Goal: Task Accomplishment & Management: Manage account settings

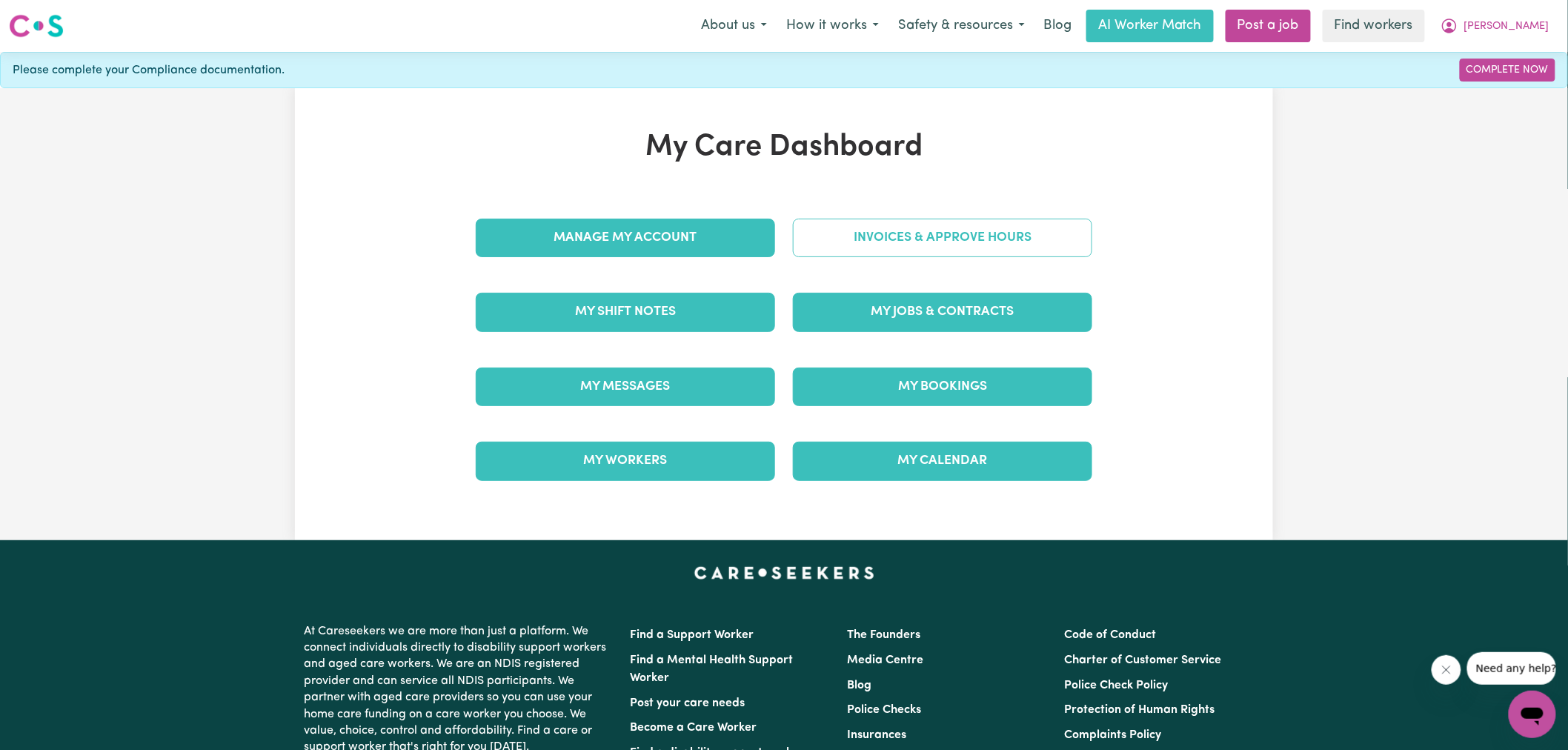
click at [846, 231] on link "Invoices & Approve Hours" at bounding box center [942, 238] width 299 height 38
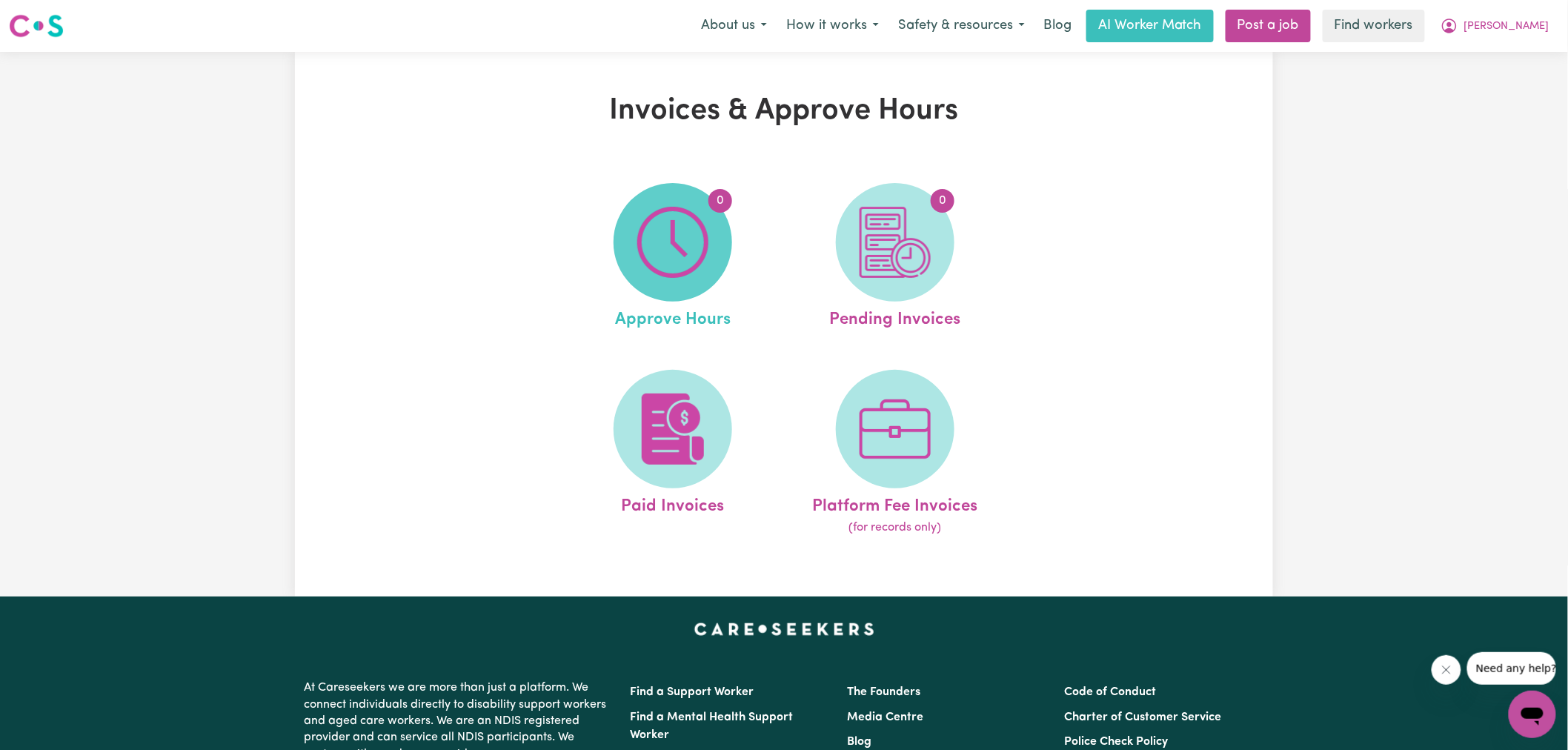
click at [705, 247] on img at bounding box center [673, 242] width 71 height 71
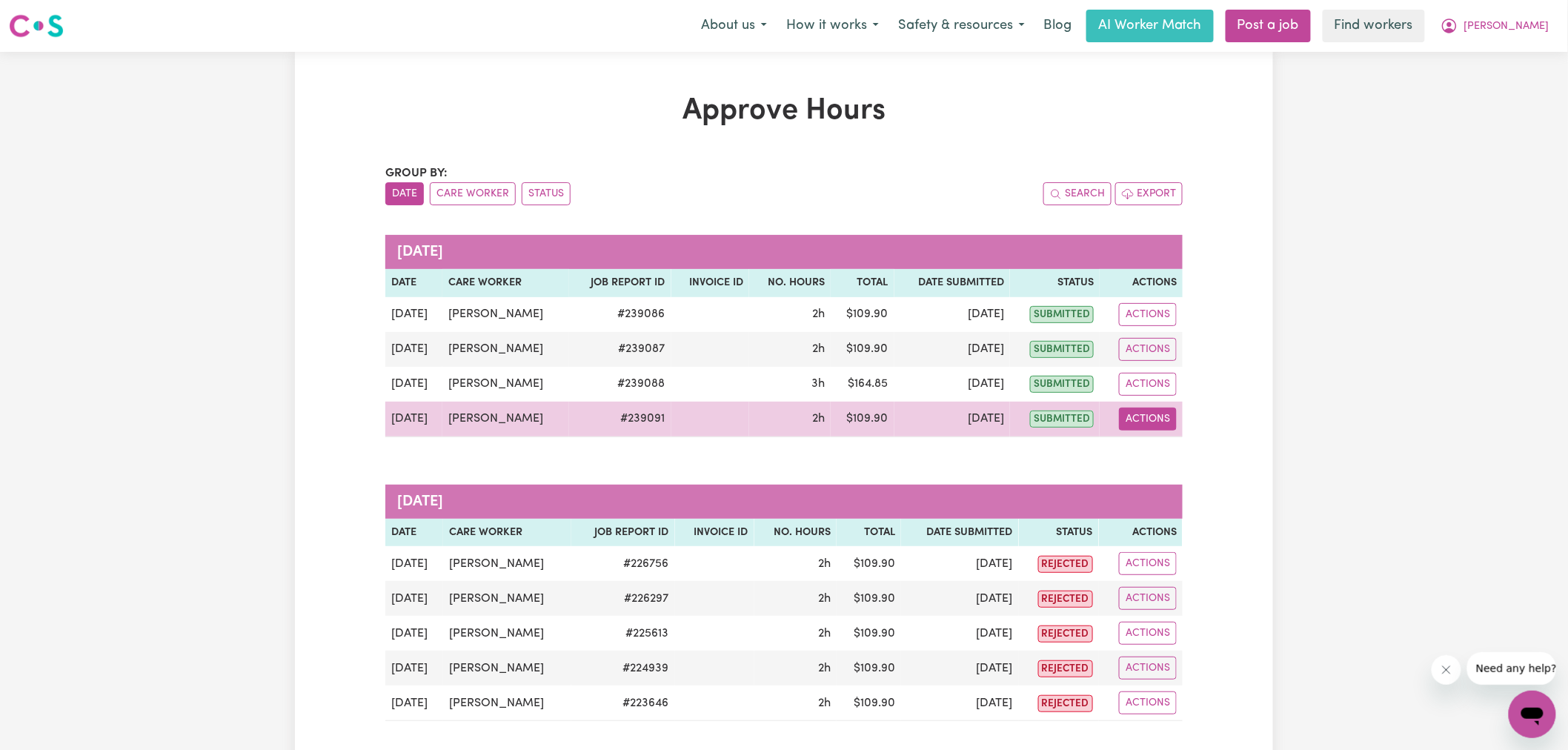
click at [1152, 423] on button "Actions" at bounding box center [1148, 419] width 57 height 23
click at [1169, 463] on link "View Job Report" at bounding box center [1186, 453] width 126 height 30
select select "pm"
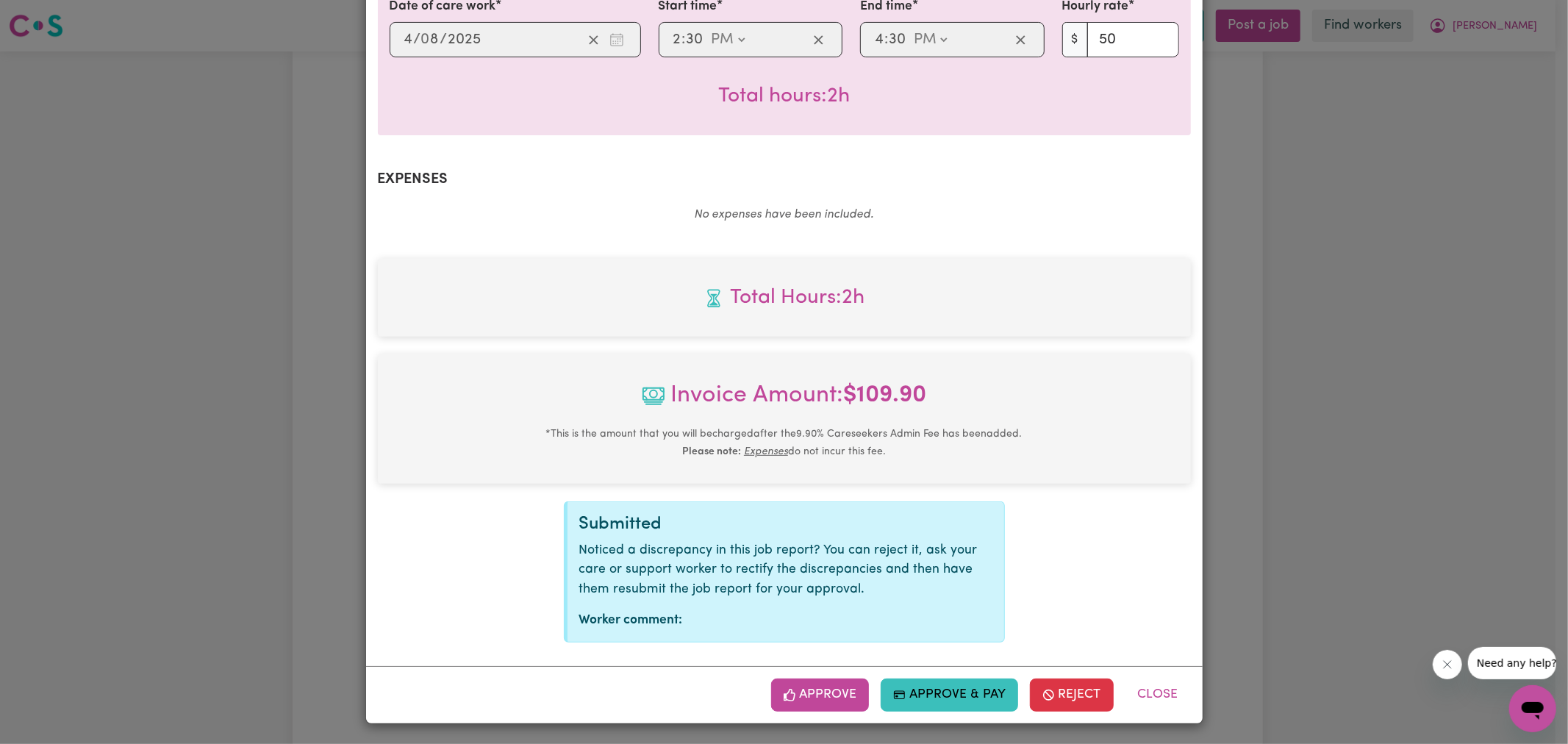
scroll to position [409, 0]
click at [828, 687] on button "Approve" at bounding box center [821, 694] width 99 height 32
click at [1519, 410] on div "Job Report # 239091 - [PERSON_NAME] Summary Job report # 239091 Client name: [P…" at bounding box center [784, 372] width 1568 height 744
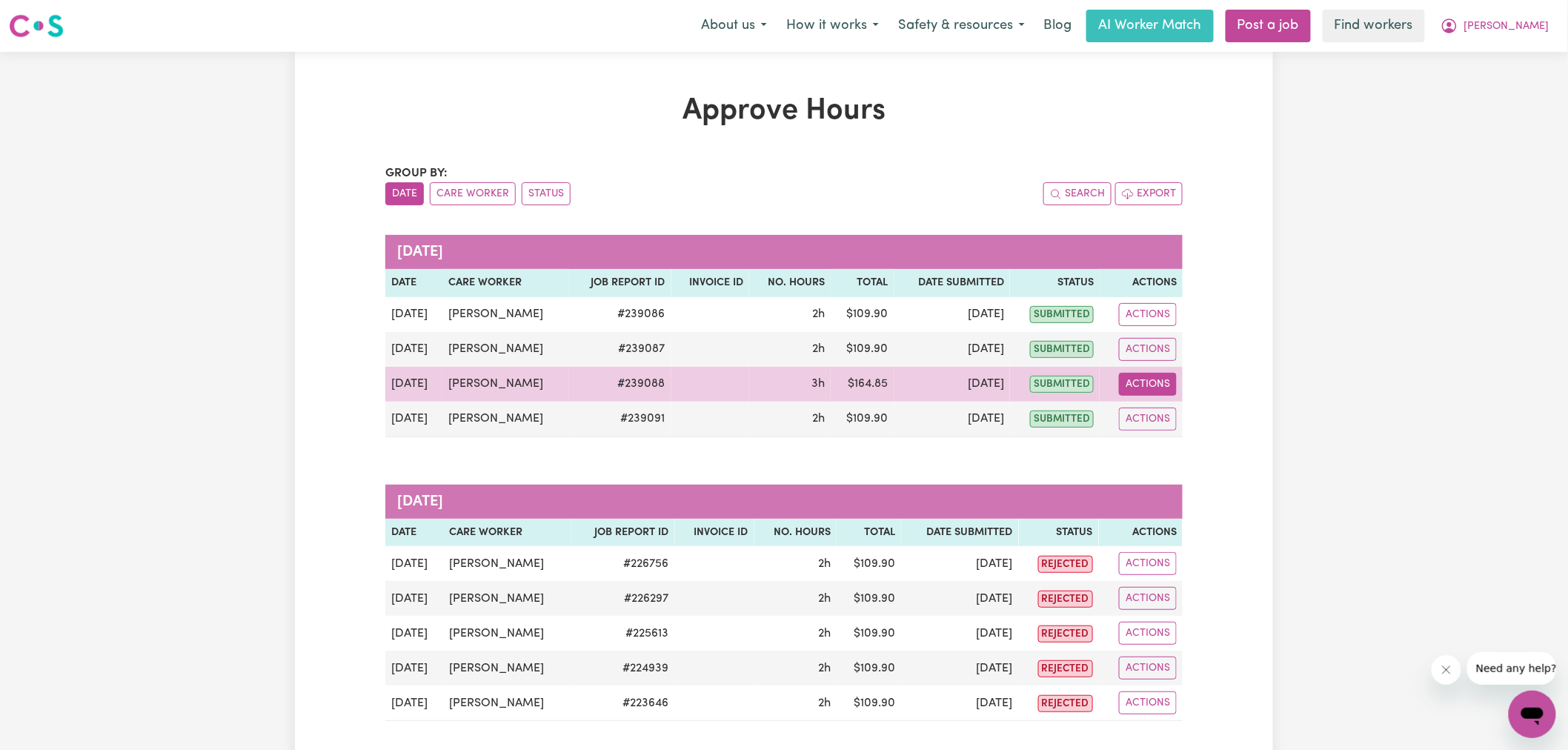
click at [1129, 387] on button "Actions" at bounding box center [1148, 385] width 57 height 23
click at [1165, 416] on link "View Job Report" at bounding box center [1186, 418] width 126 height 30
select select "pm"
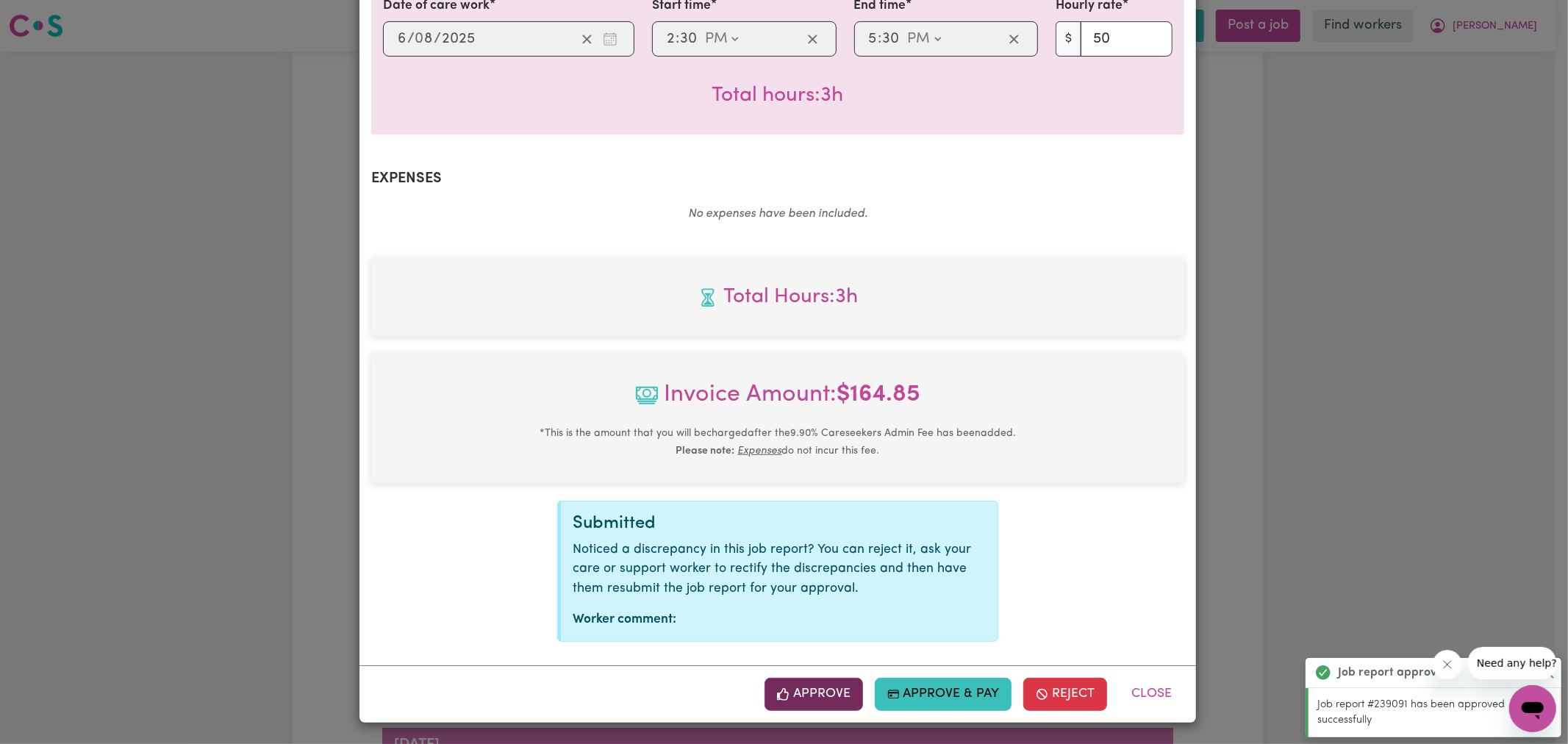
click at [817, 690] on button "Approve" at bounding box center [814, 694] width 99 height 32
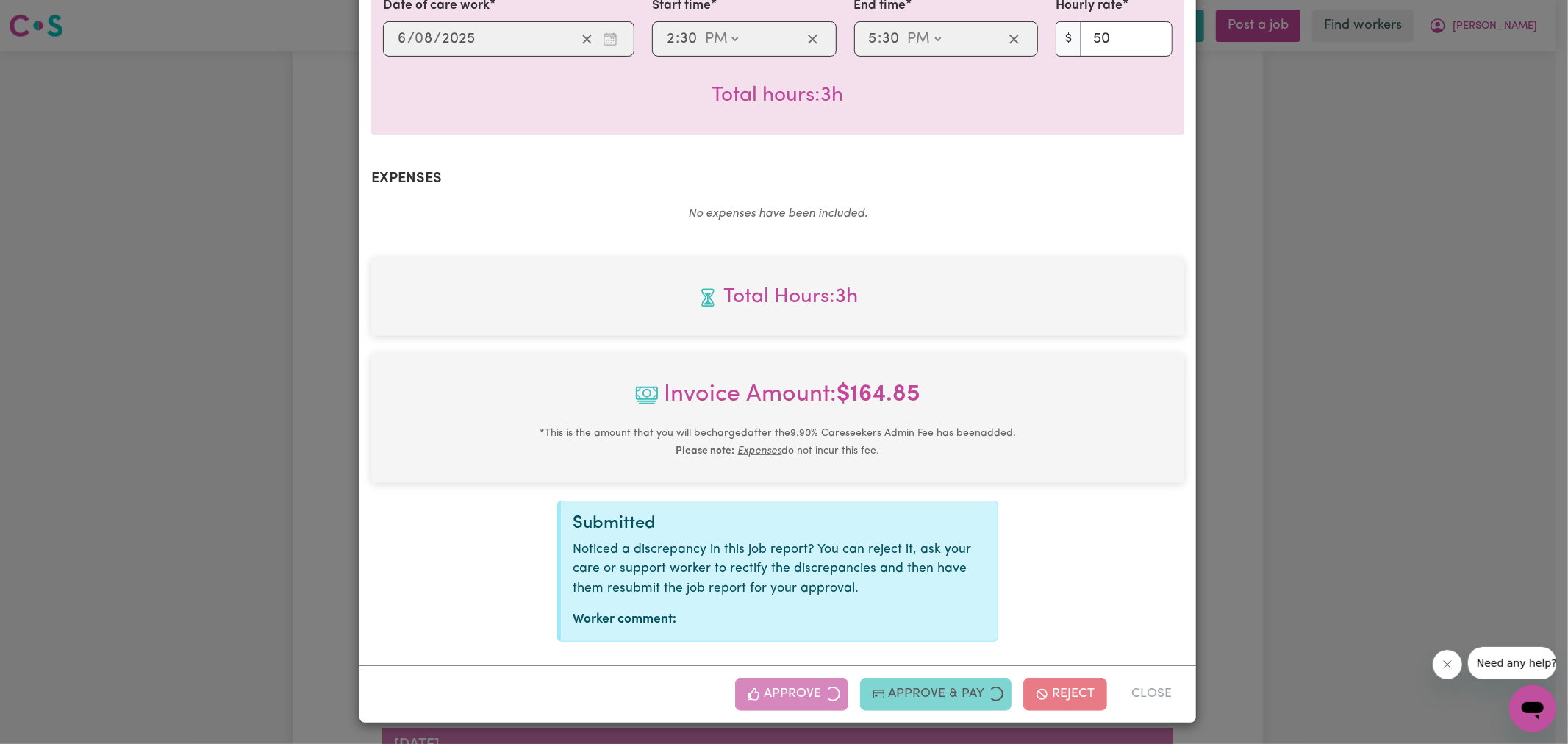
click at [1409, 320] on div "Job Report # 239088 - [PERSON_NAME] Summary Job report # 239088 Client name: [P…" at bounding box center [784, 372] width 1568 height 744
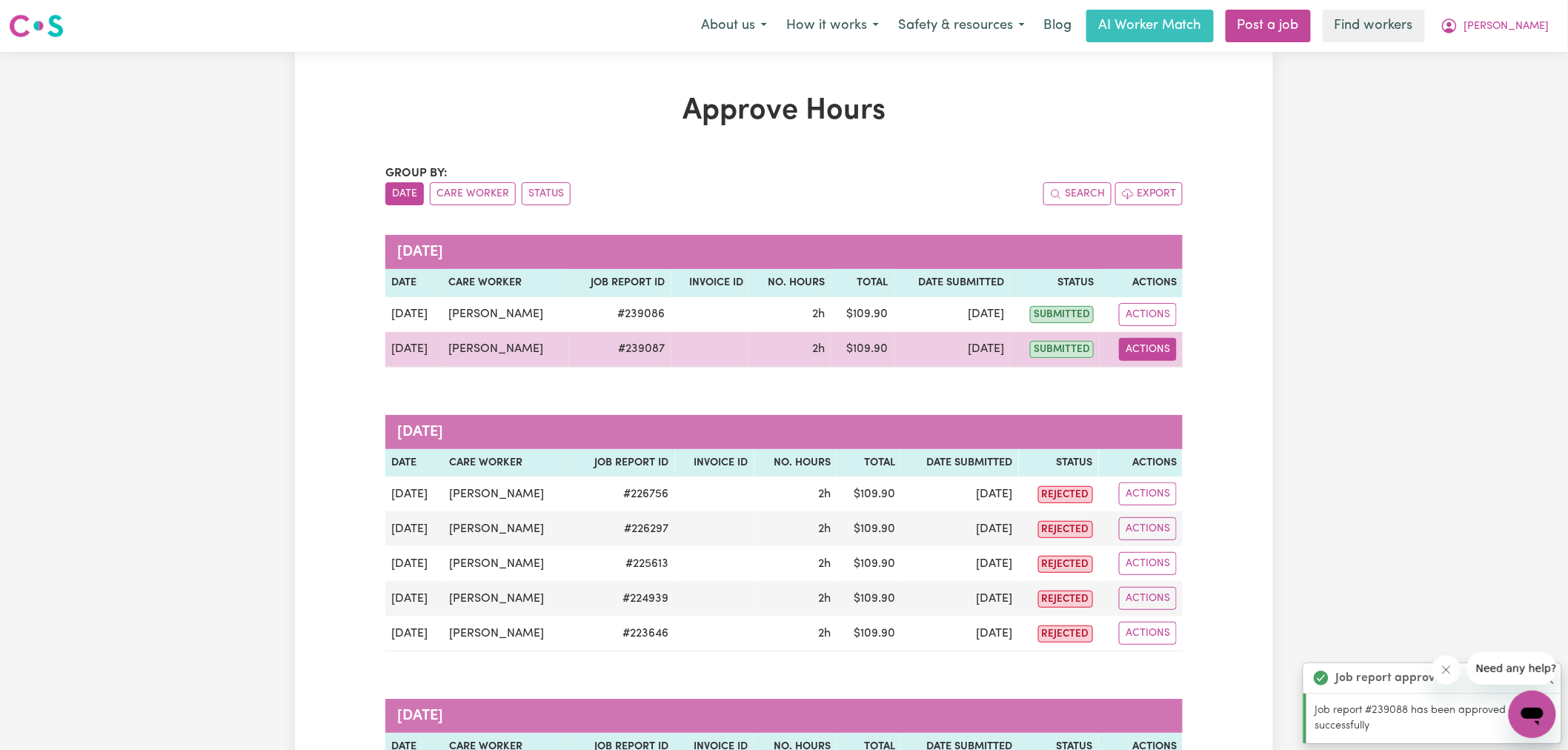
click at [1152, 350] on button "Actions" at bounding box center [1148, 349] width 57 height 23
click at [1165, 370] on link "View Job Report" at bounding box center [1186, 384] width 126 height 30
select select "pm"
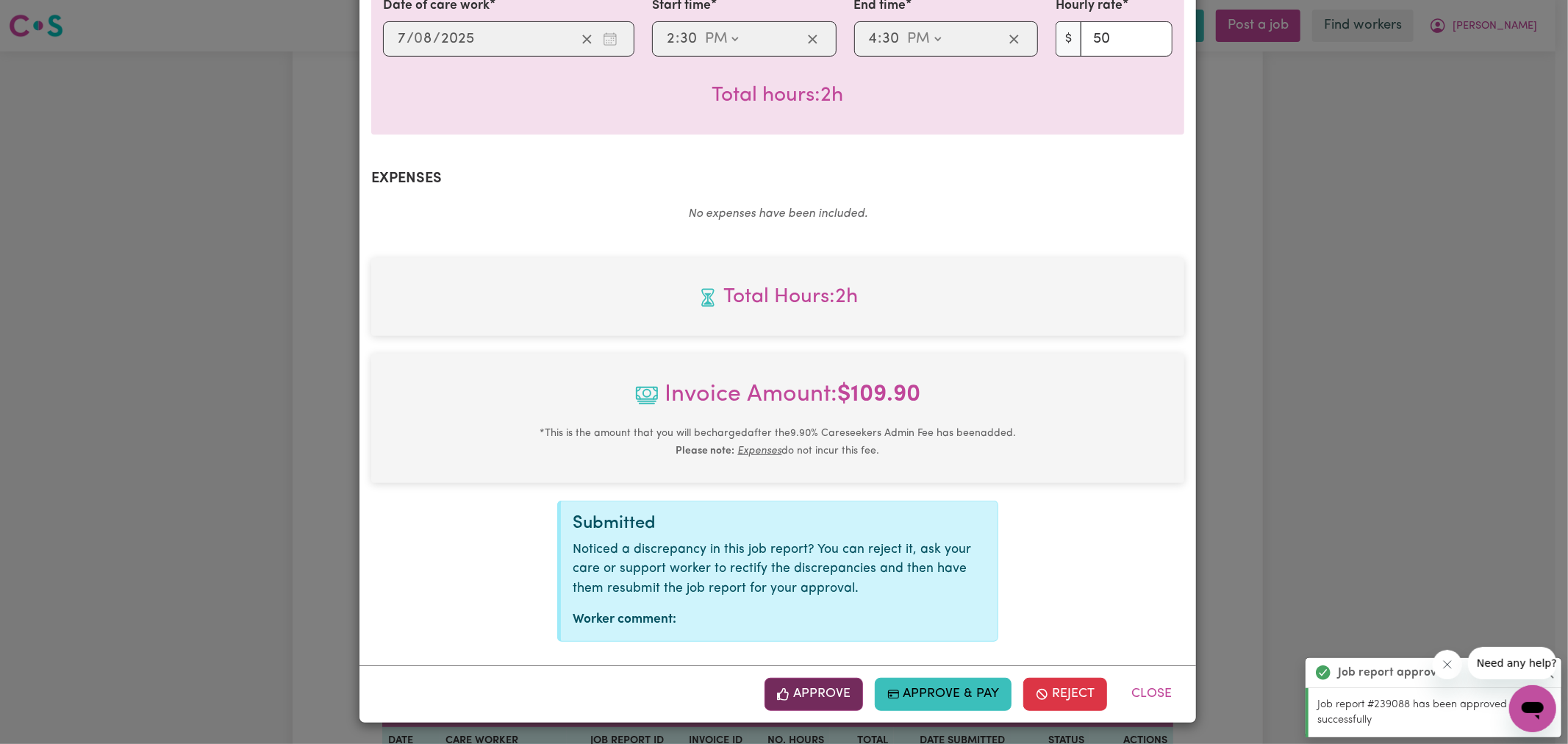
click at [816, 688] on button "Approve" at bounding box center [814, 694] width 99 height 32
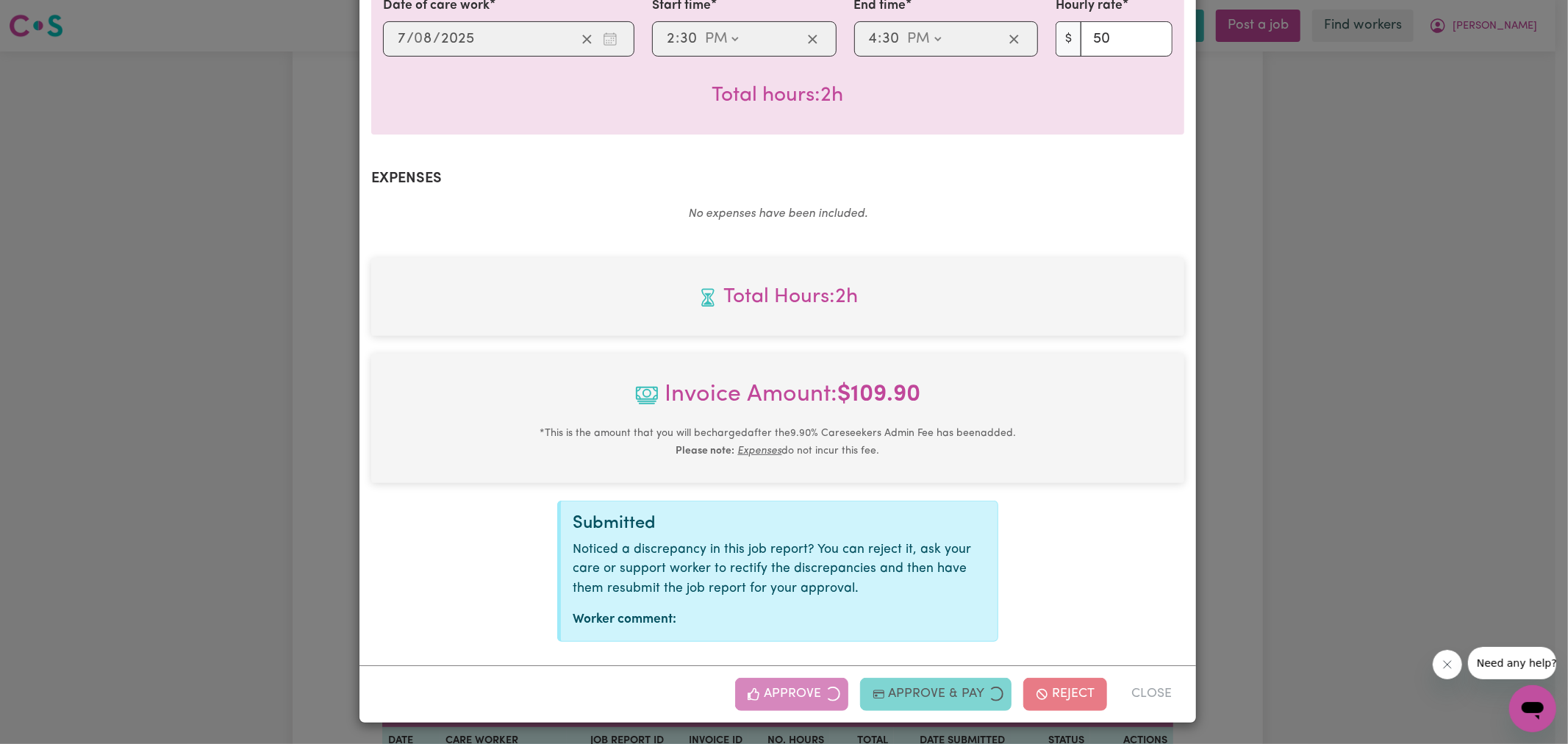
click at [1414, 317] on div "Job Report # 239087 - [PERSON_NAME] Summary Job report # 239087 Client name: [P…" at bounding box center [784, 372] width 1568 height 744
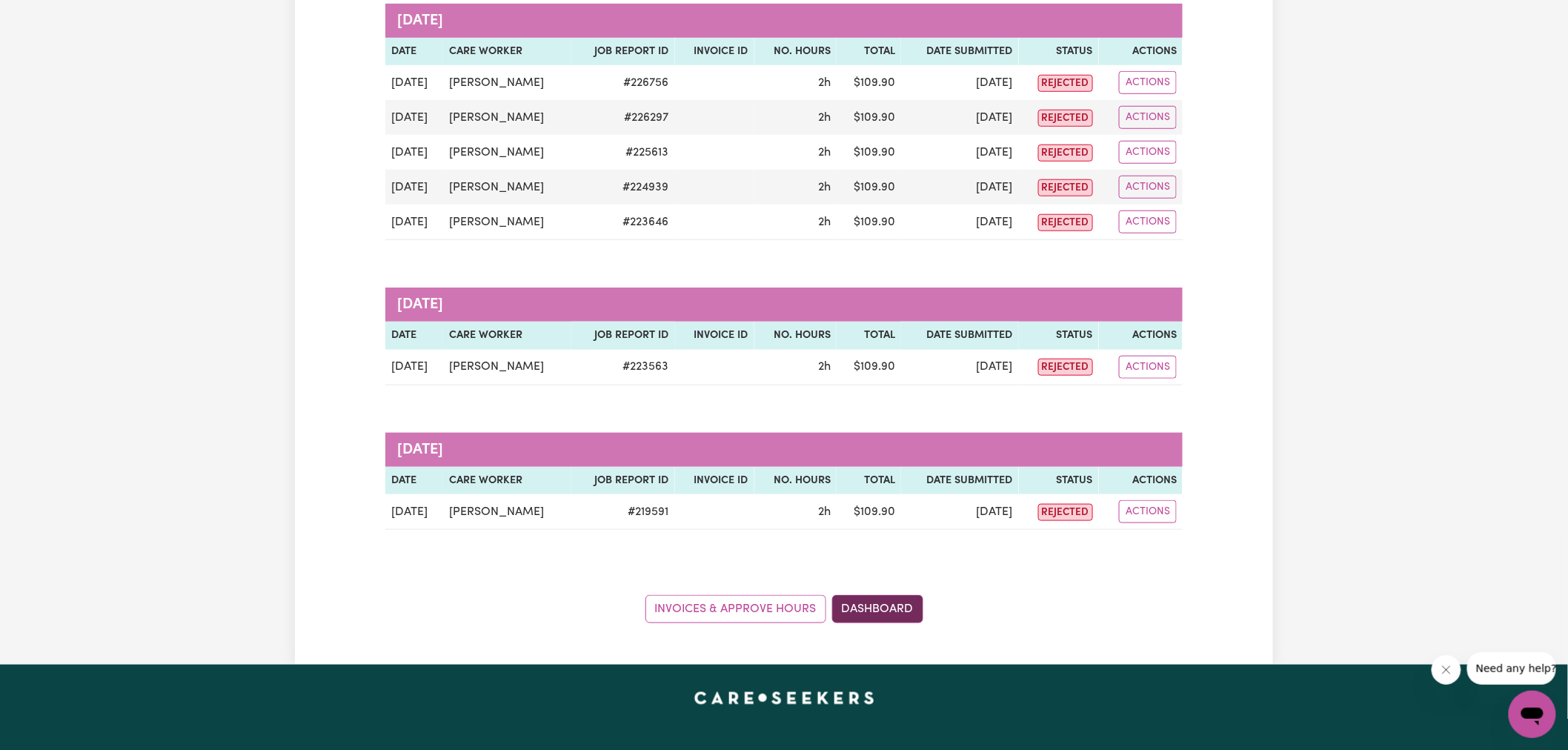
click at [894, 607] on link "Dashboard" at bounding box center [877, 608] width 91 height 28
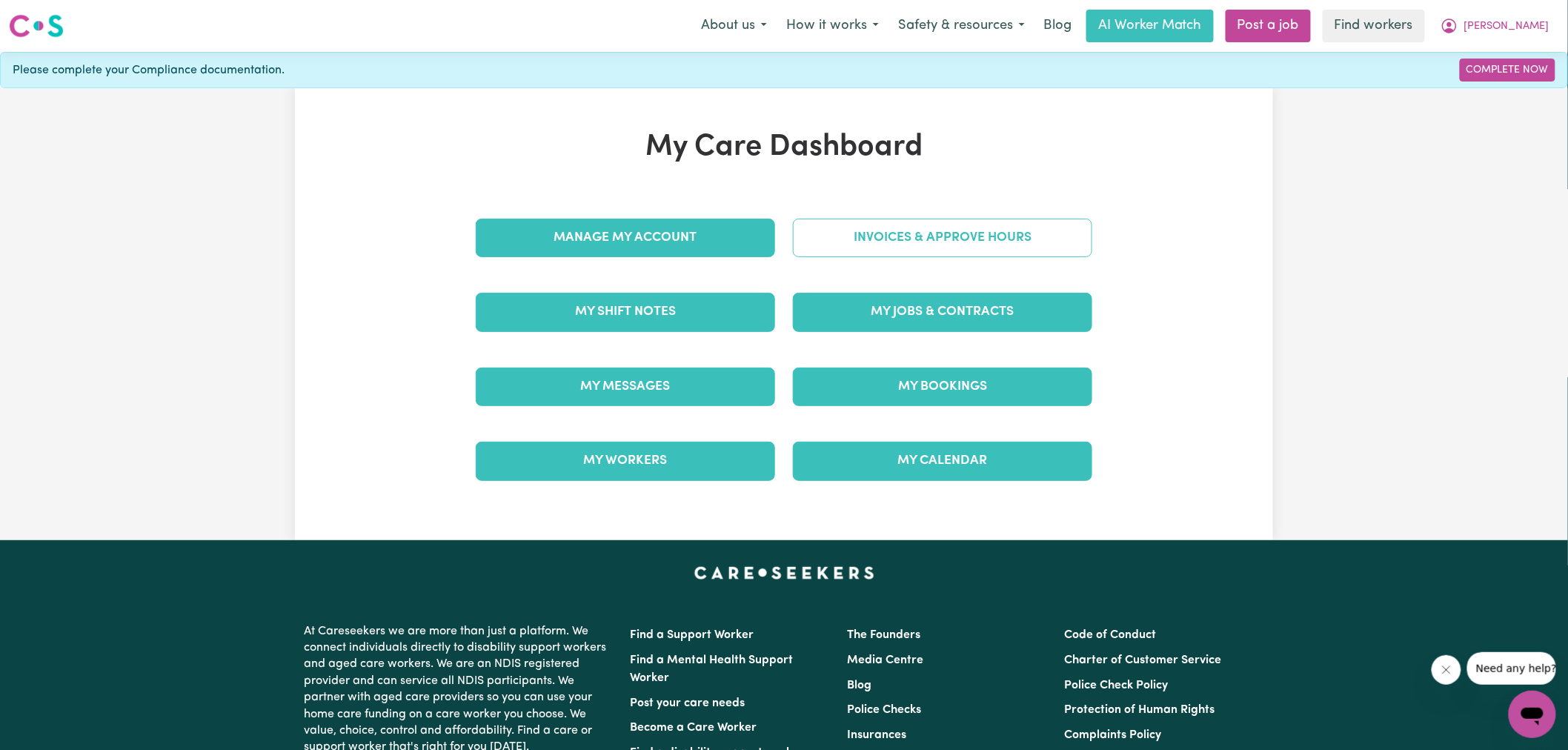
click at [932, 231] on link "Invoices & Approve Hours" at bounding box center [942, 238] width 299 height 38
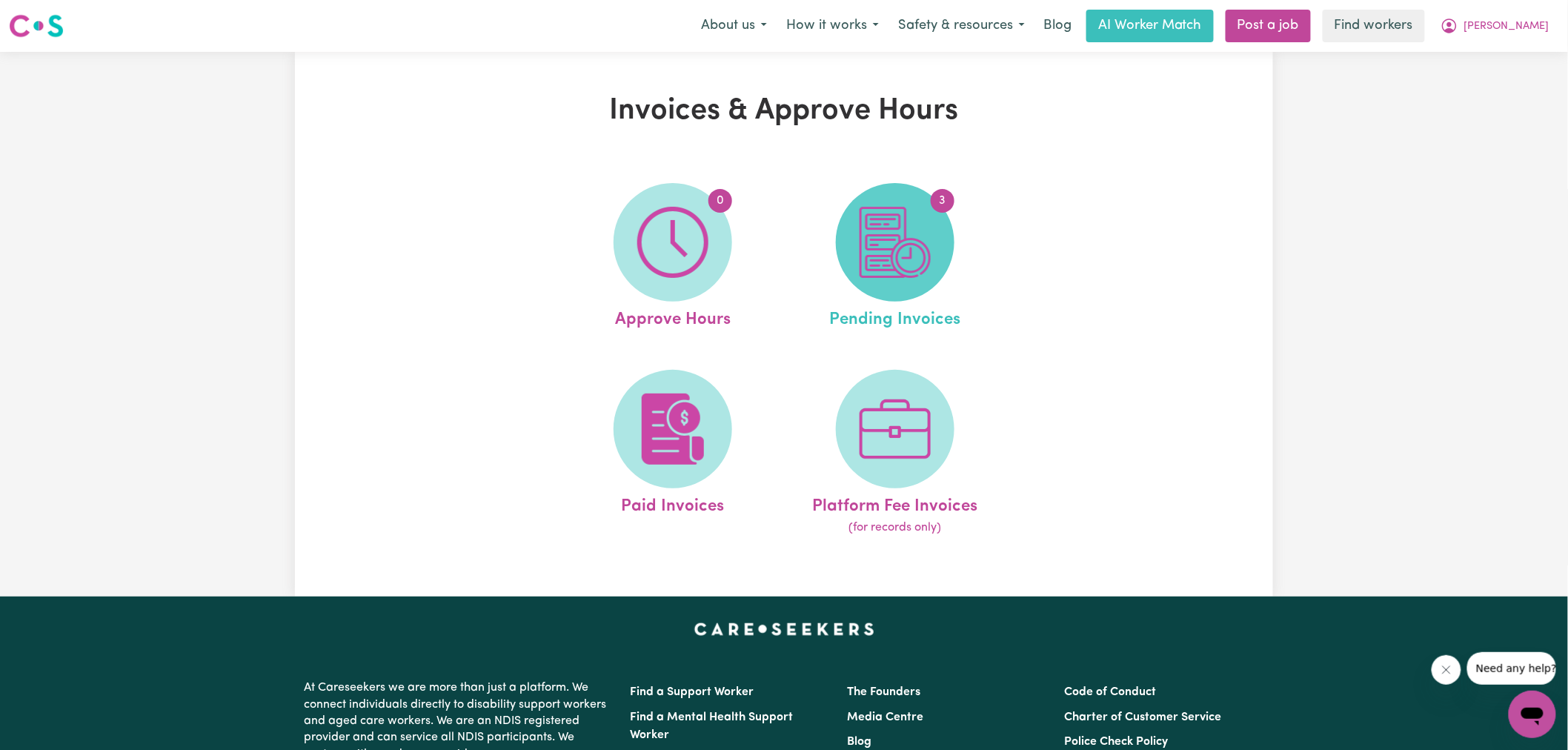
click at [932, 268] on span "3" at bounding box center [895, 242] width 119 height 119
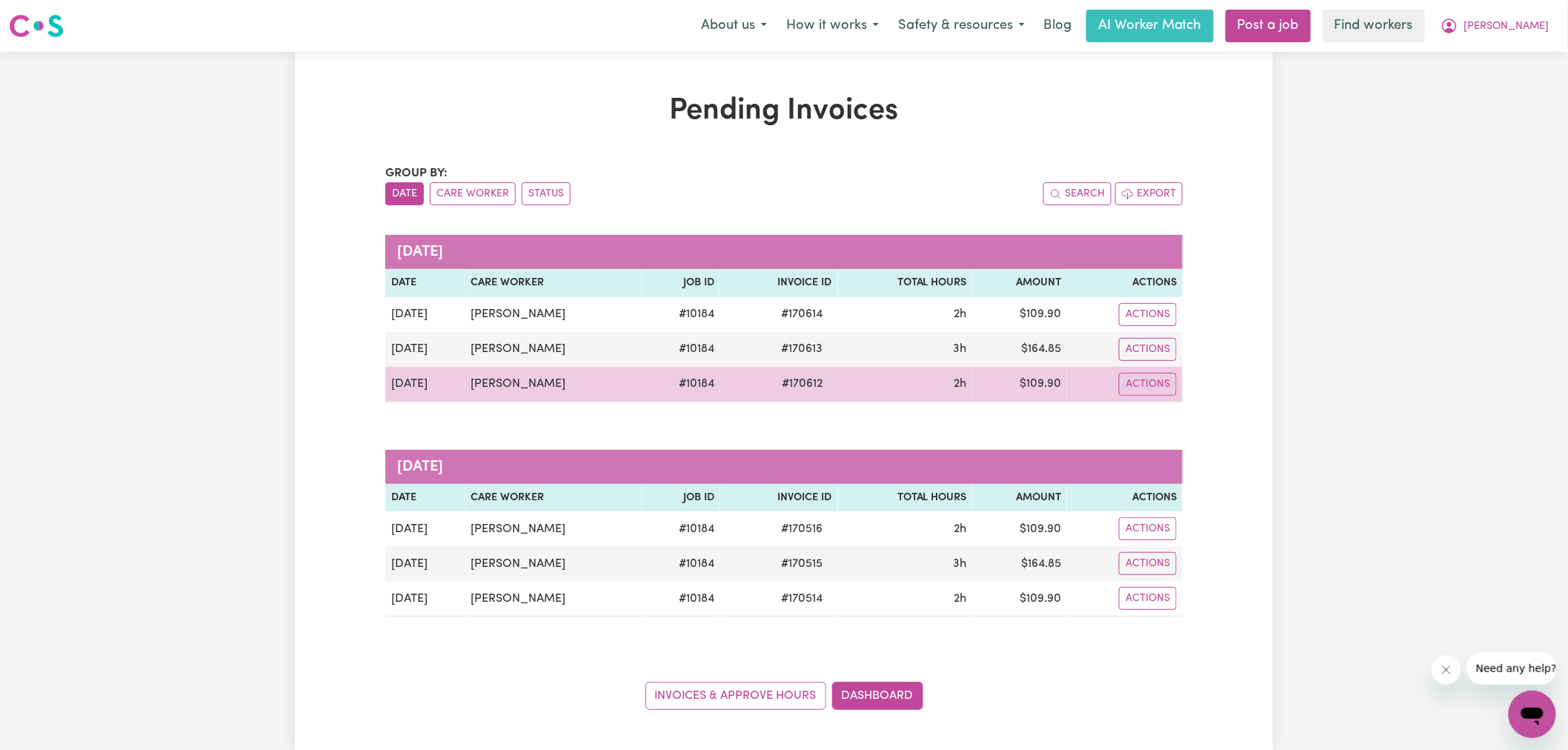
click at [797, 382] on span "# 170612" at bounding box center [803, 384] width 58 height 18
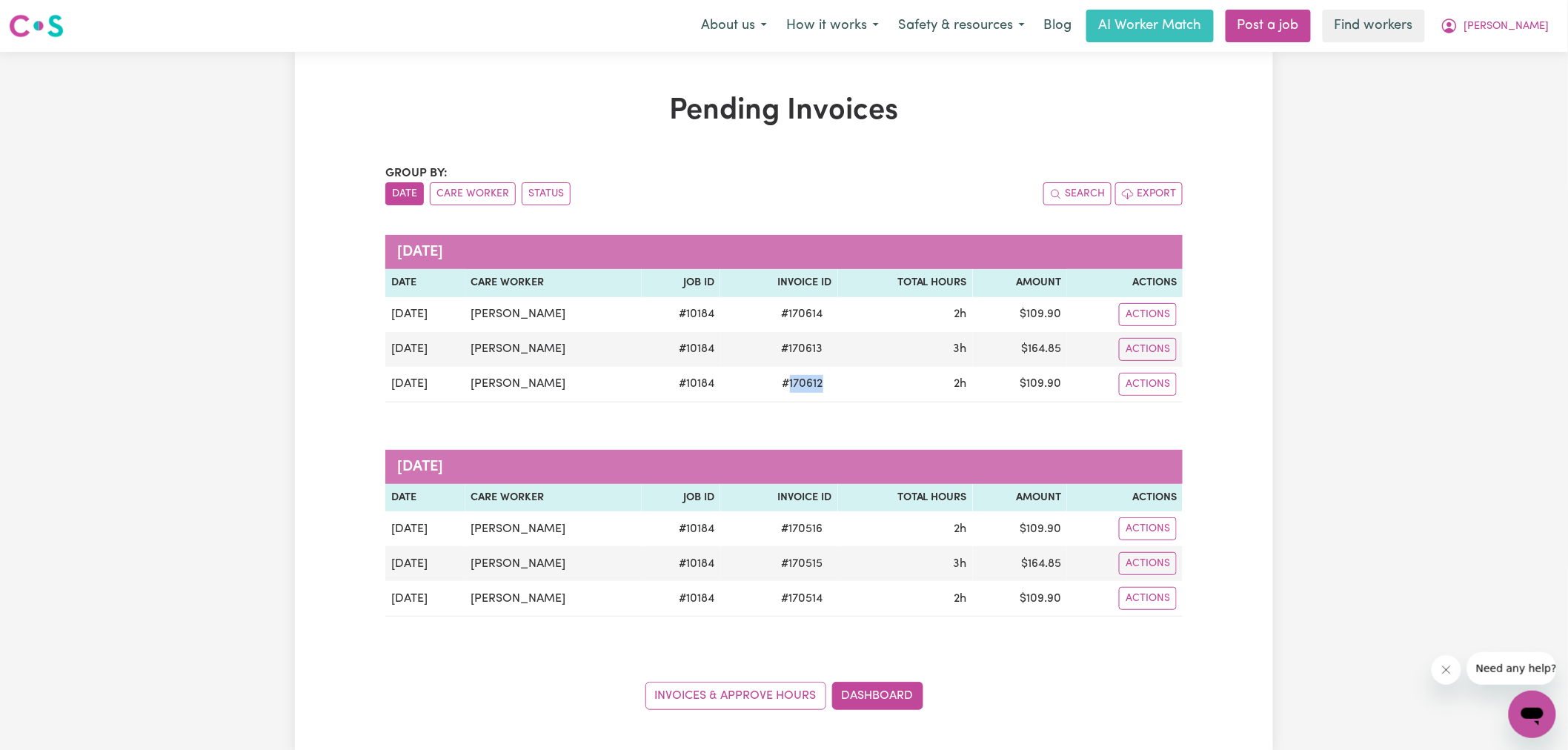
copy span "170612"
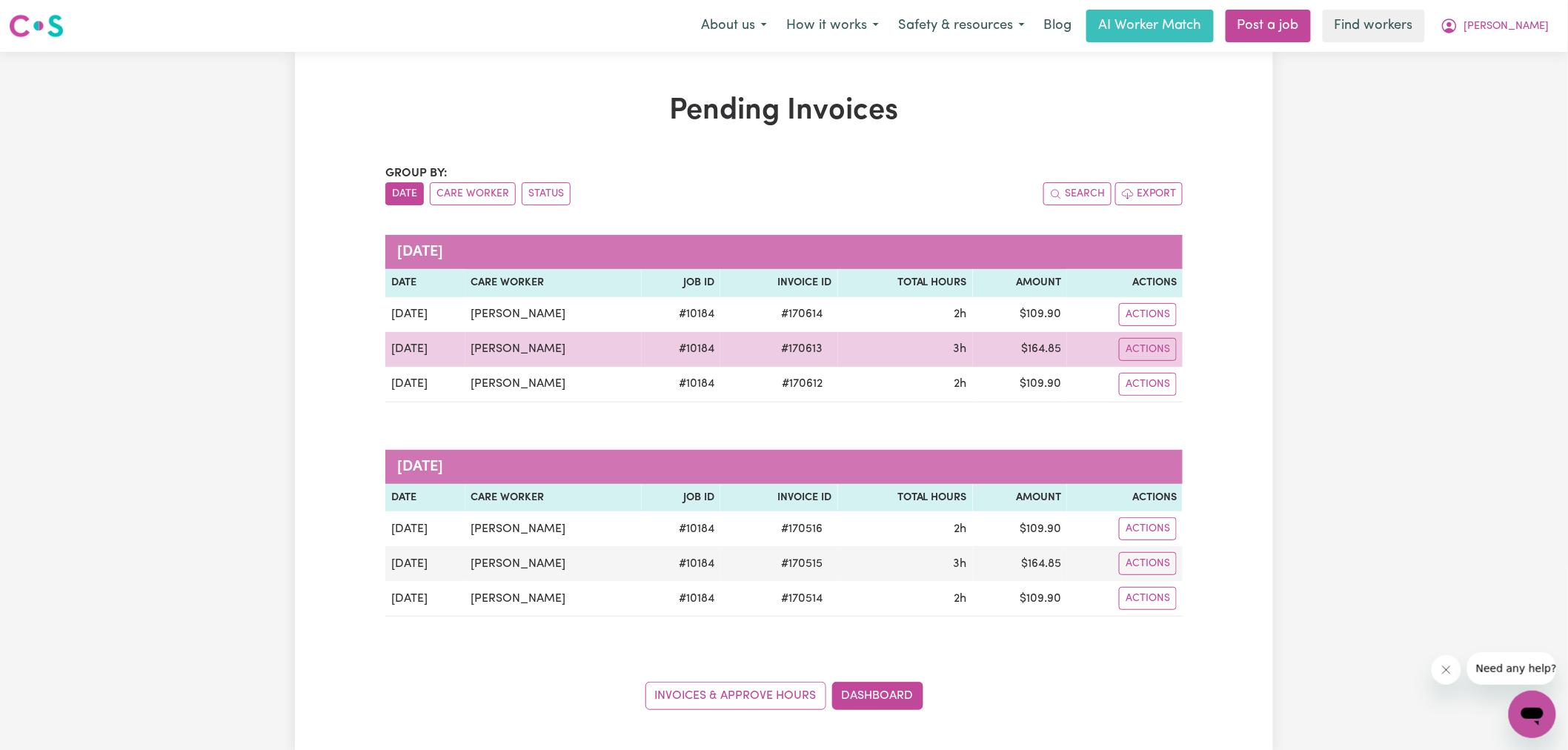
click at [795, 351] on span "# 170613" at bounding box center [803, 349] width 59 height 18
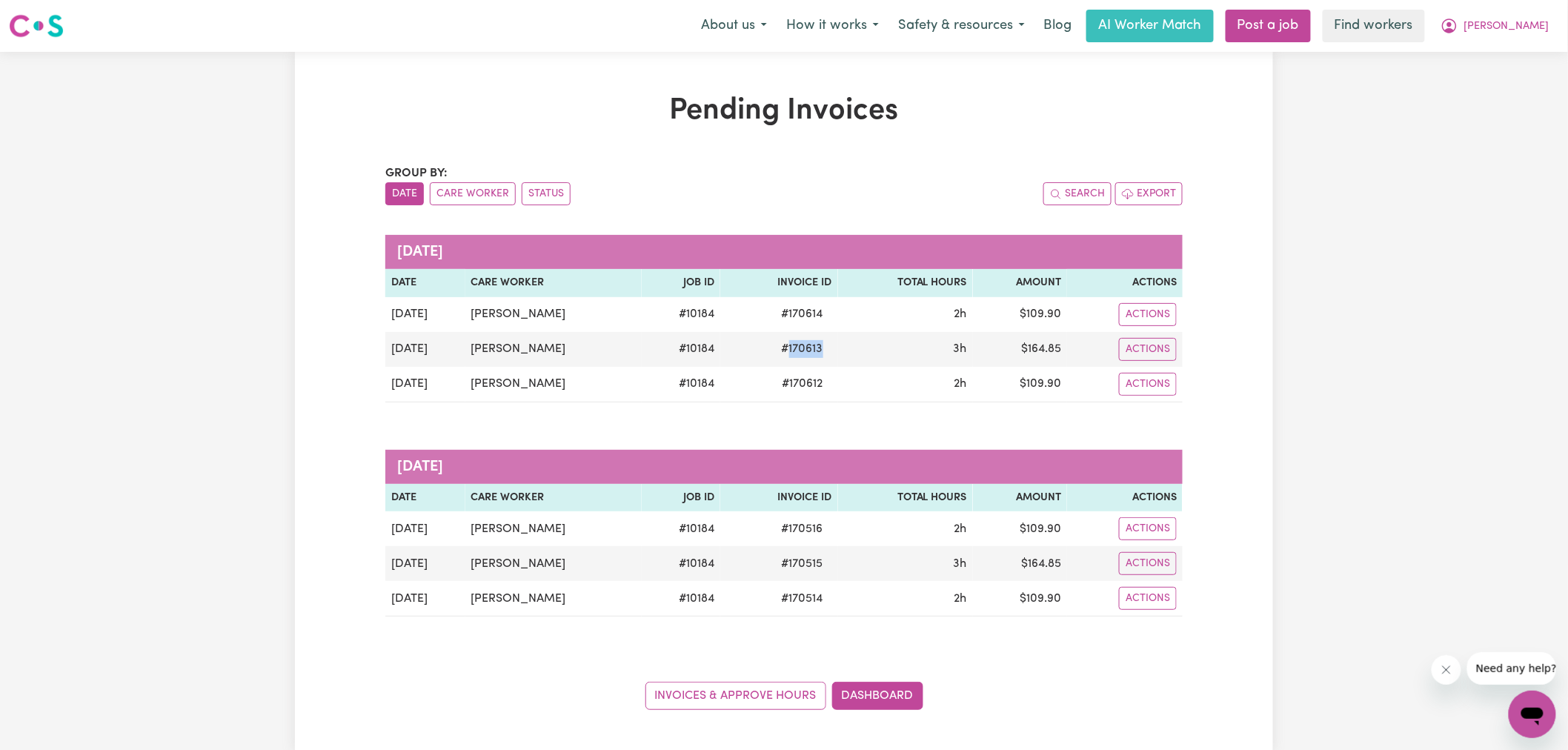
copy span "170613"
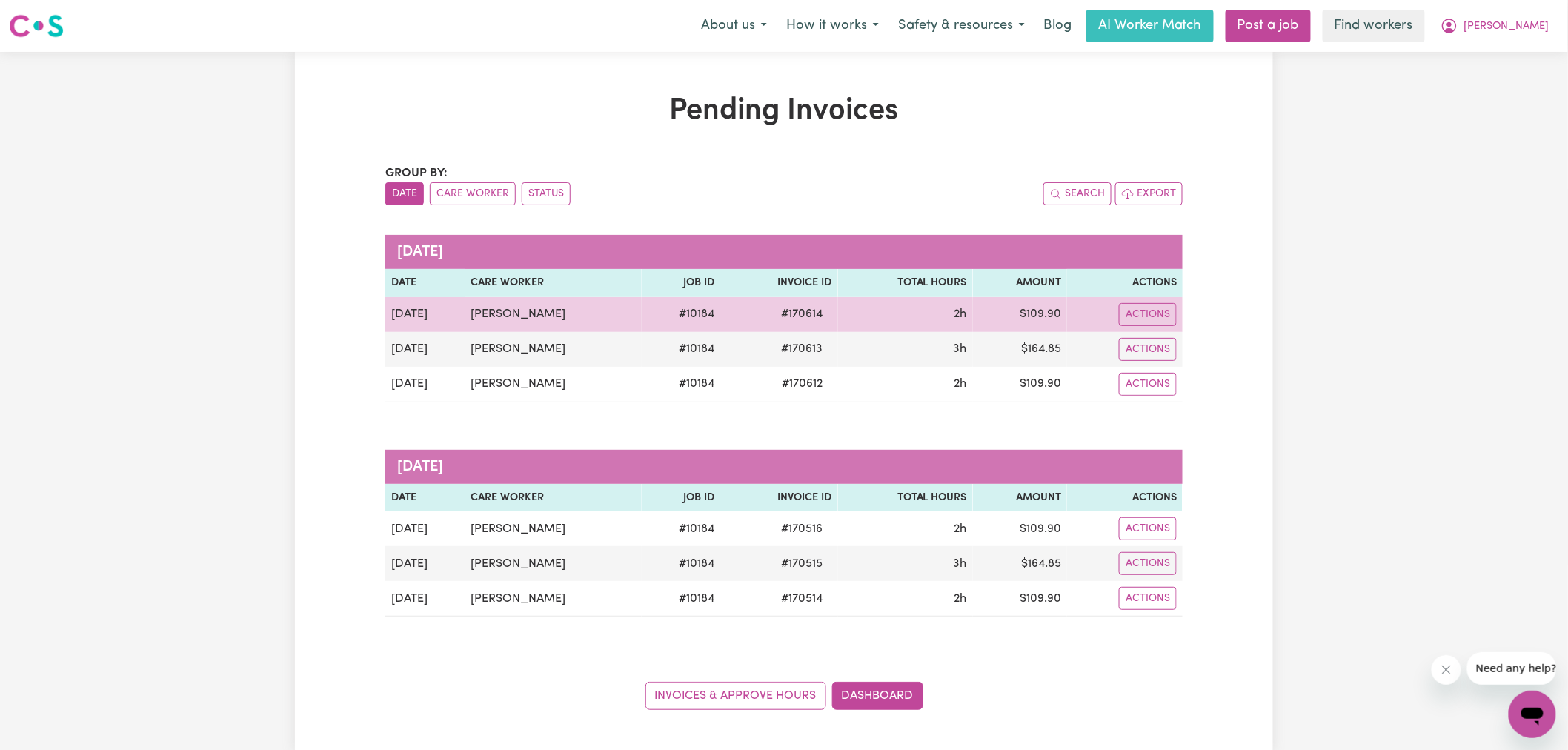
click at [787, 318] on span "# 170614" at bounding box center [803, 314] width 59 height 18
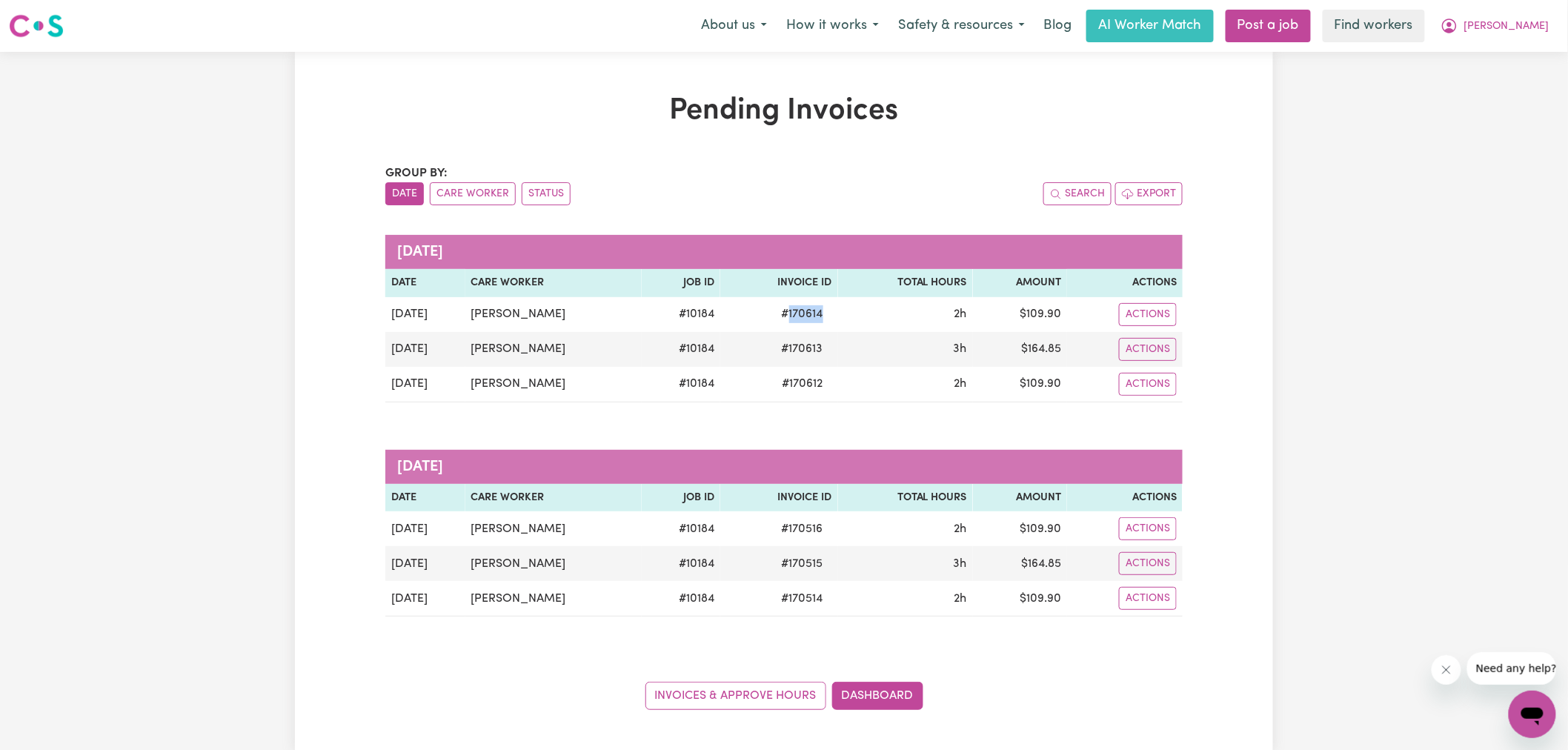
copy span "170614"
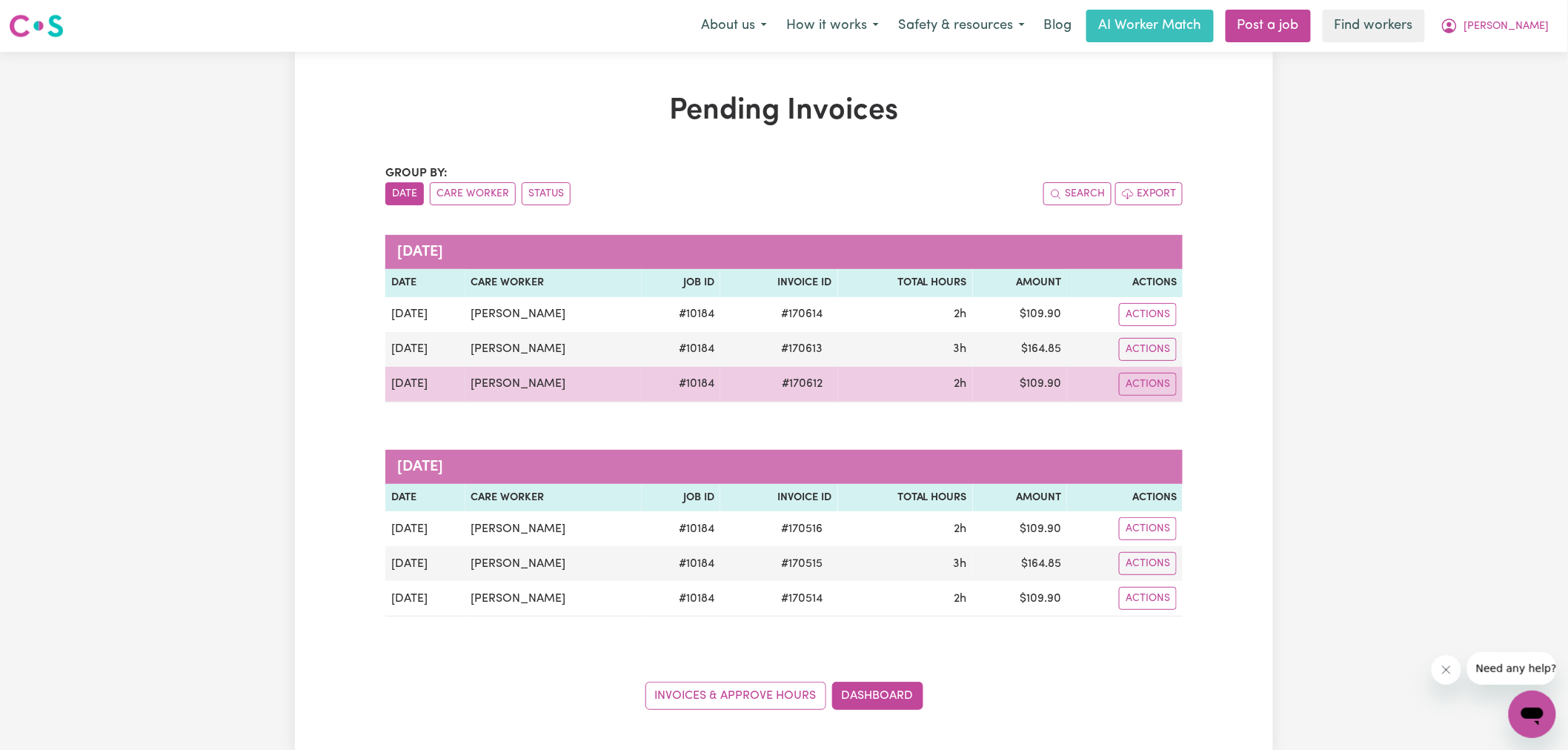
click at [1037, 378] on td "$ 109.90" at bounding box center [1020, 384] width 94 height 35
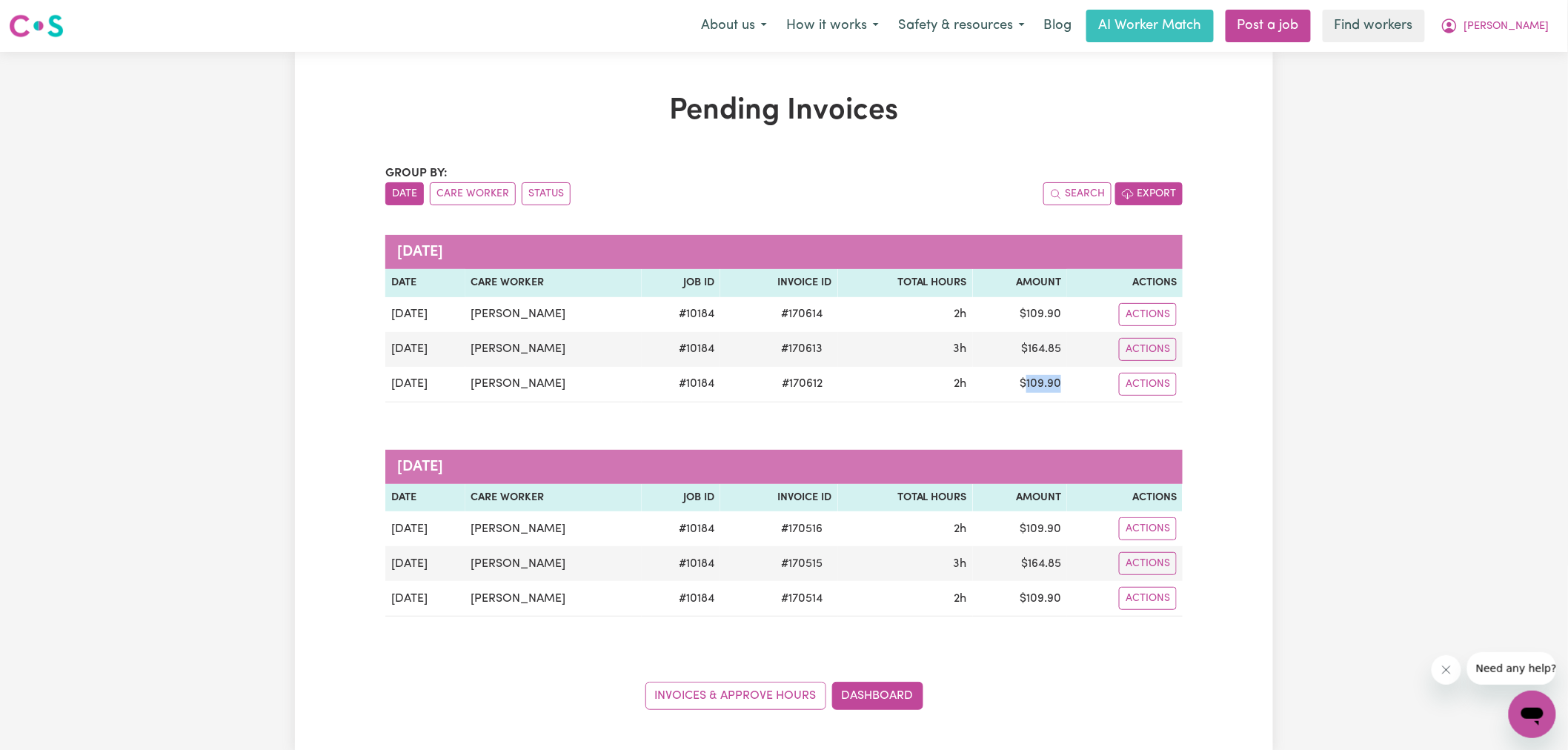
copy td "109.90"
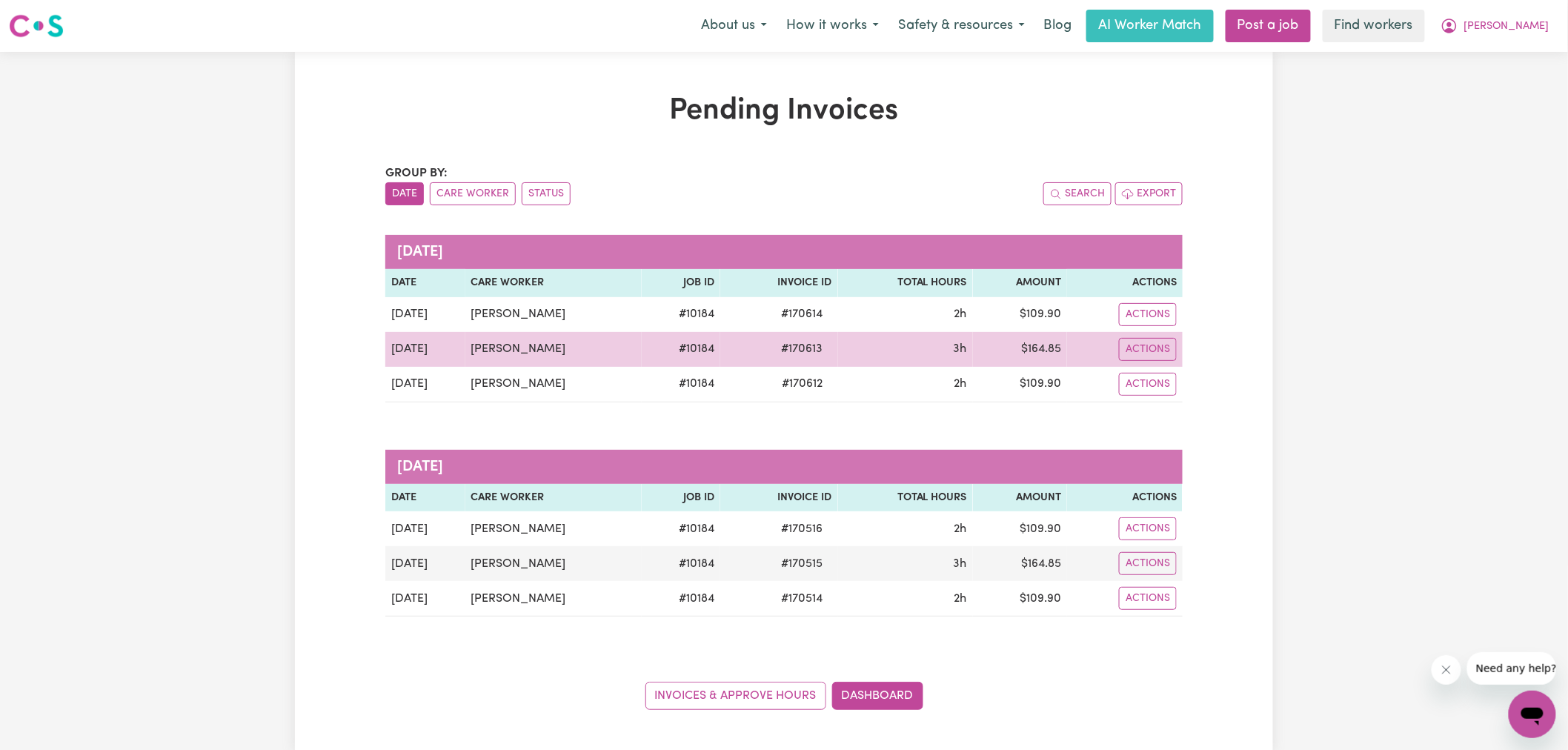
click at [1034, 346] on td "$ 164.85" at bounding box center [1020, 349] width 94 height 34
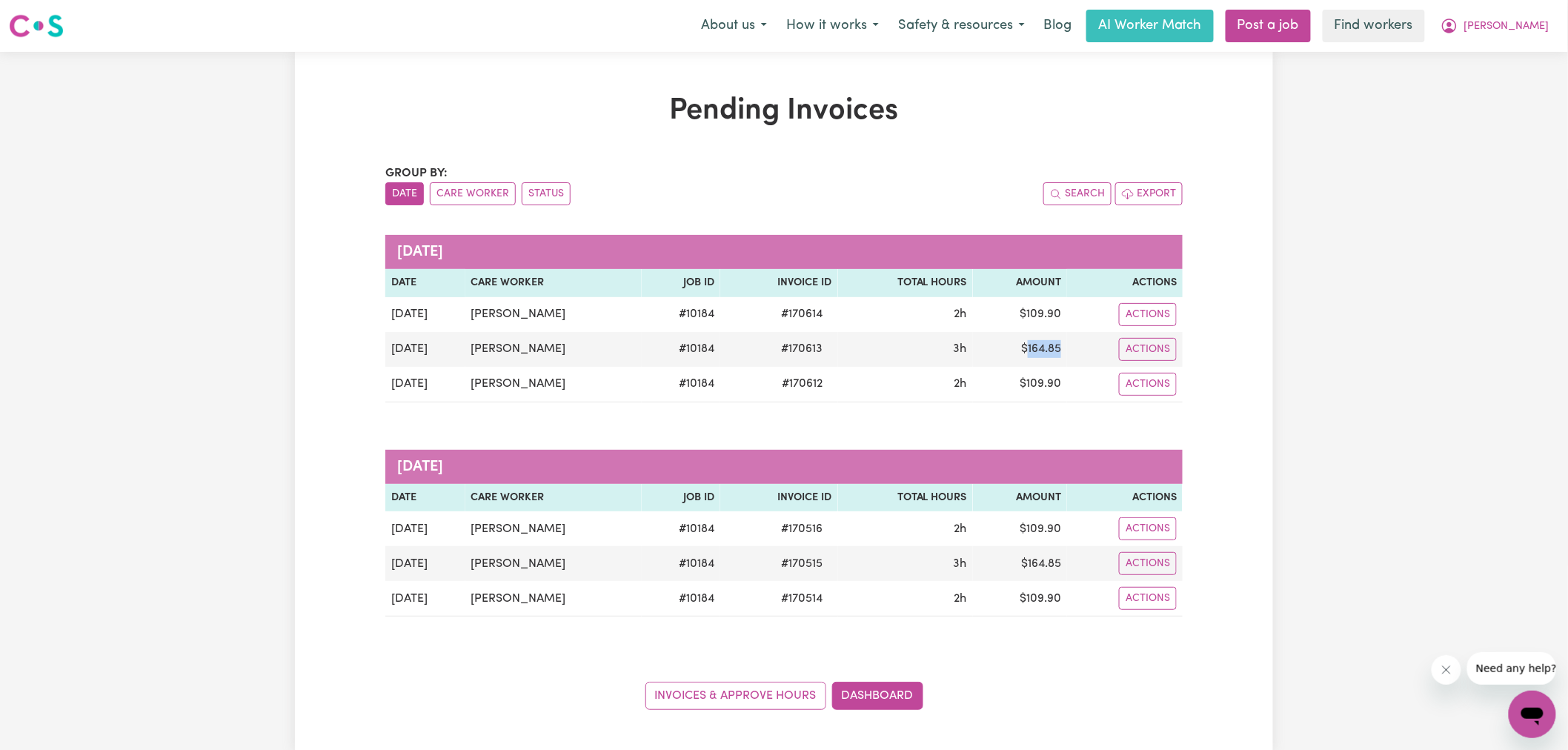
copy td "164.85"
click at [1458, 28] on icon "My Account" at bounding box center [1449, 26] width 18 height 18
click at [1502, 77] on link "Logout" at bounding box center [1500, 84] width 117 height 28
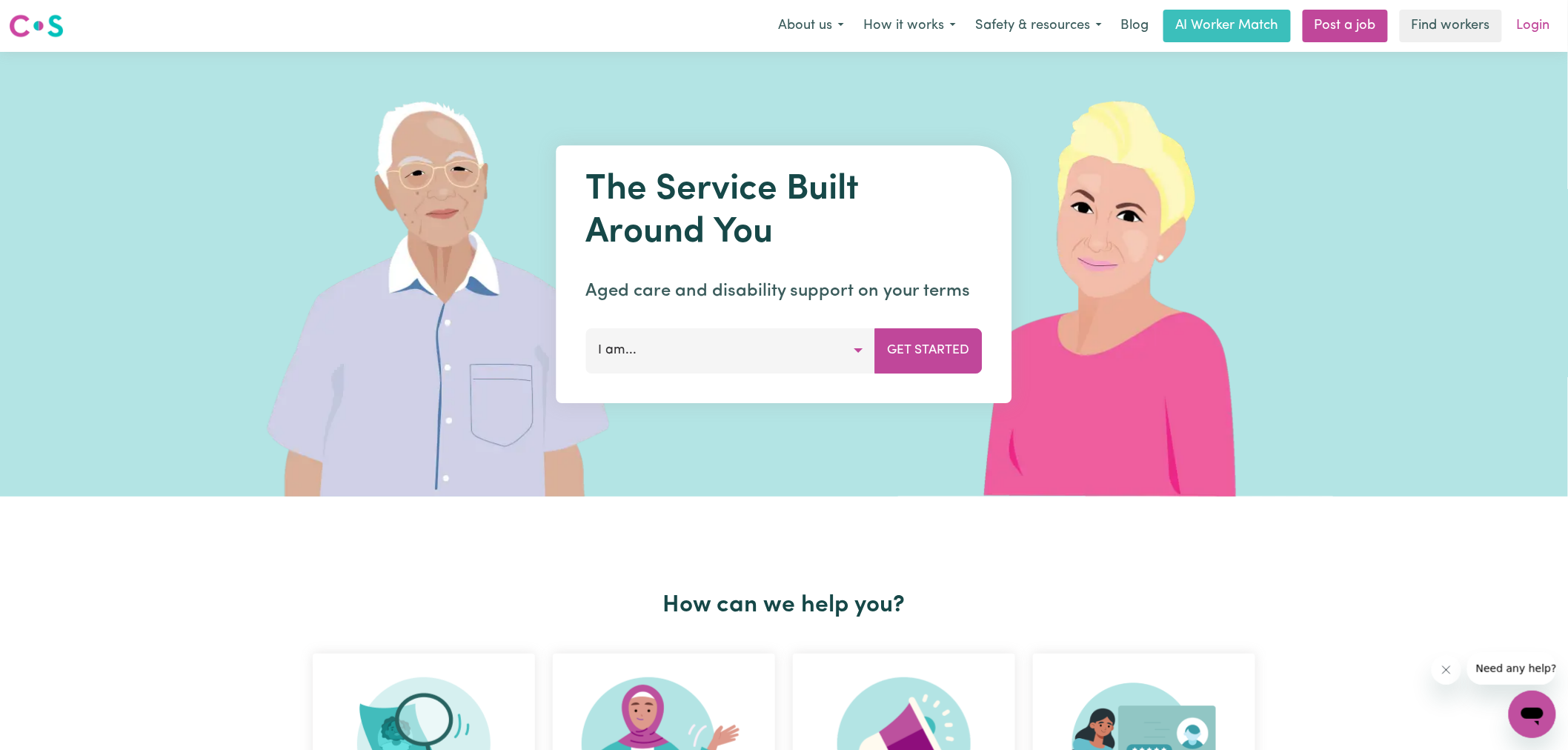
click at [1528, 33] on link "Login" at bounding box center [1533, 26] width 51 height 33
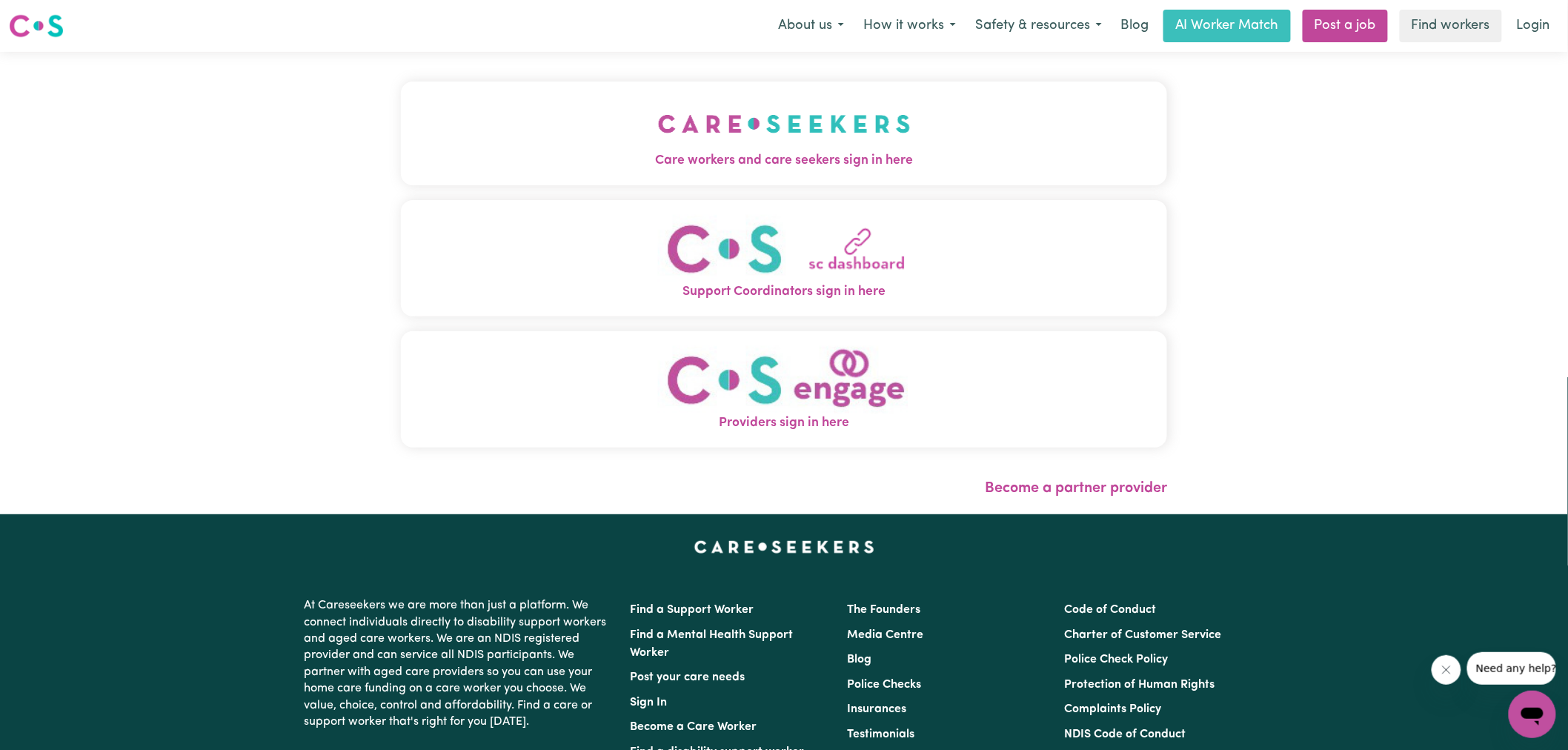
click at [613, 146] on button "Care workers and care seekers sign in here" at bounding box center [784, 133] width 766 height 103
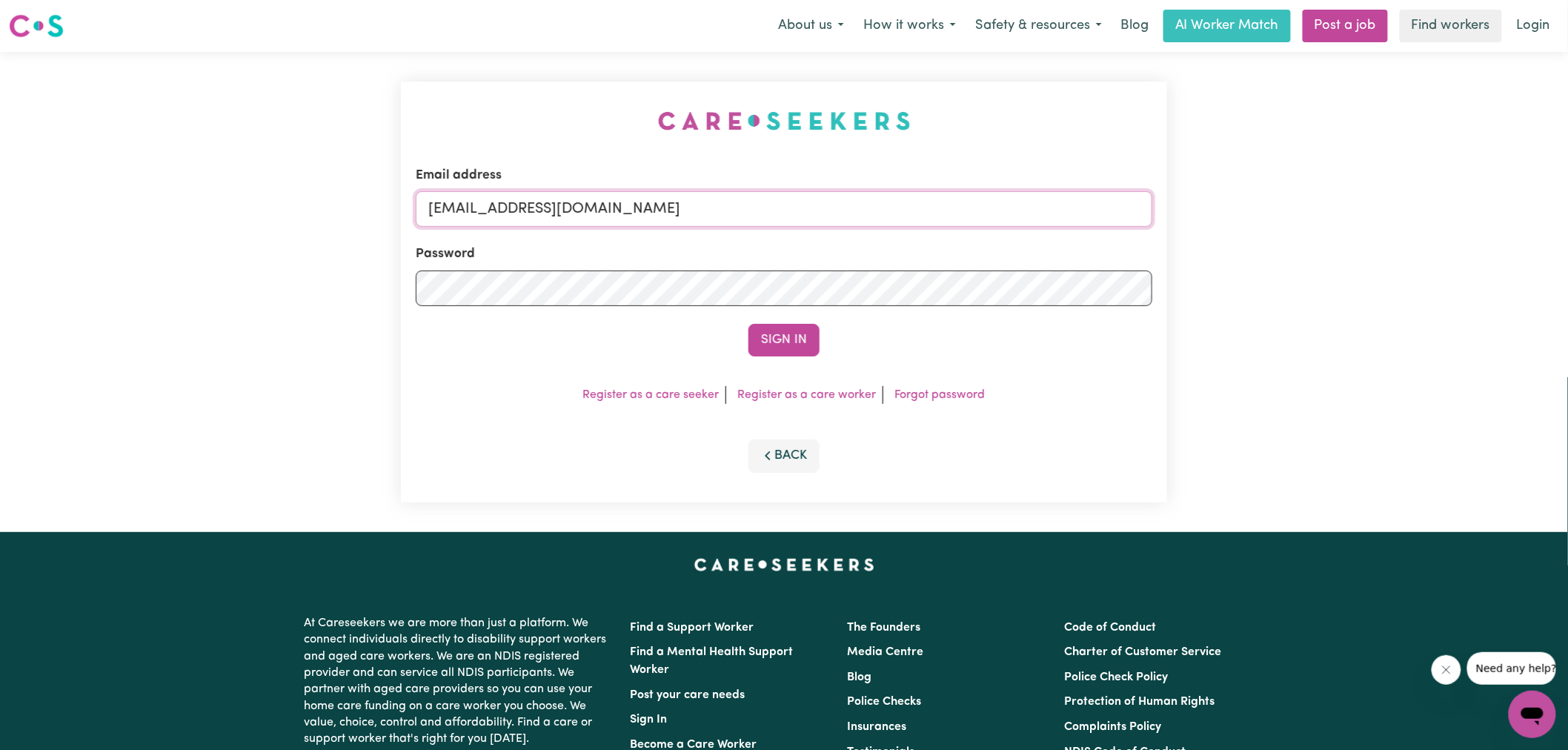
drag, startPoint x: 504, startPoint y: 212, endPoint x: 1579, endPoint y: 237, distance: 1075.3
click at [1567, 237] on html "Menu About us How it works Safety & resources Blog AI Worker Match Post a job F…" at bounding box center [784, 561] width 1568 height 1122
type input "[EMAIL_ADDRESS][DOMAIN_NAME]"
click at [748, 323] on button "Sign In" at bounding box center [784, 340] width 71 height 33
